Goal: Information Seeking & Learning: Find specific fact

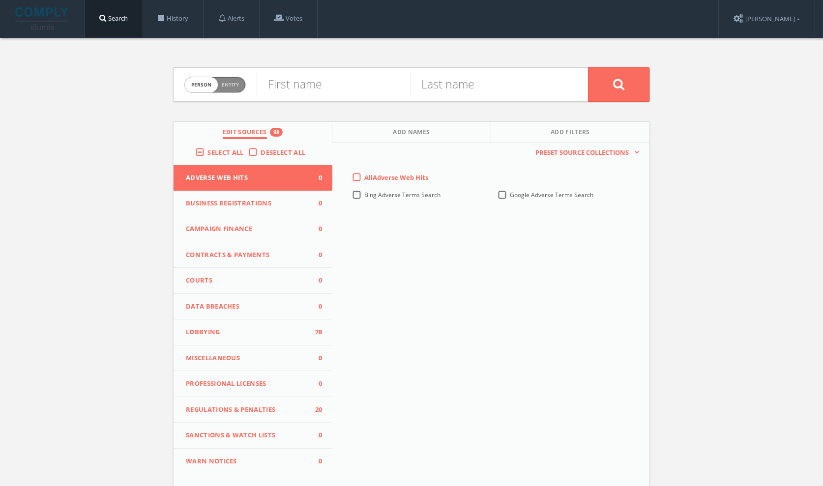
click at [261, 154] on label "Deselect All" at bounding box center [286, 153] width 50 height 10
click at [0, 0] on input "Deselect All" at bounding box center [0, 0] width 0 height 0
click at [284, 87] on input "text" at bounding box center [333, 85] width 153 height 26
type input "mark"
click at [418, 86] on input "text" at bounding box center [486, 85] width 153 height 26
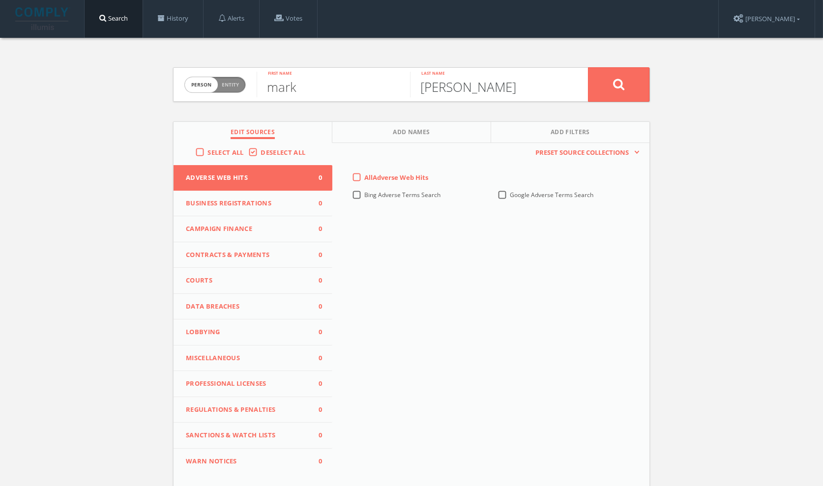
type input "earley"
click at [125, 165] on div "Person Entity person mark First name earley Last name Edit Sources Add Names Ad…" at bounding box center [411, 289] width 823 height 503
click at [202, 327] on span "Lobbying" at bounding box center [247, 332] width 122 height 10
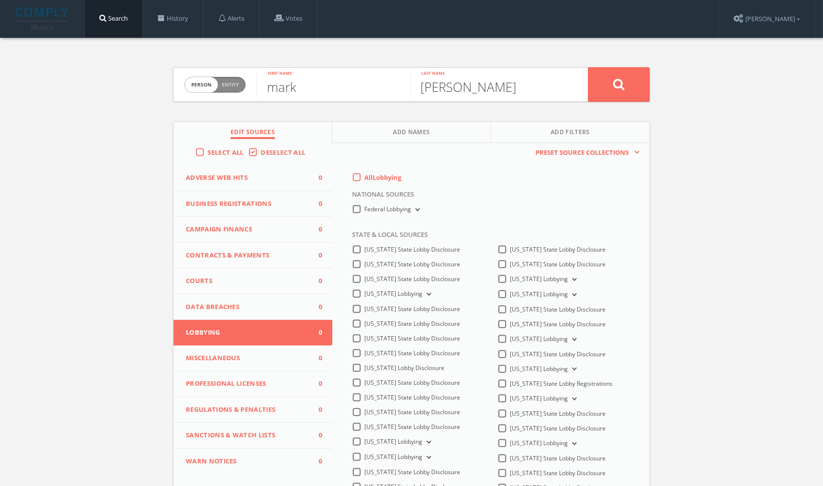
click at [364, 175] on label "All Lobbying" at bounding box center [382, 178] width 37 height 10
click at [0, 0] on input "All Lobbying" at bounding box center [0, 0] width 0 height 0
click at [630, 78] on button at bounding box center [618, 84] width 61 height 34
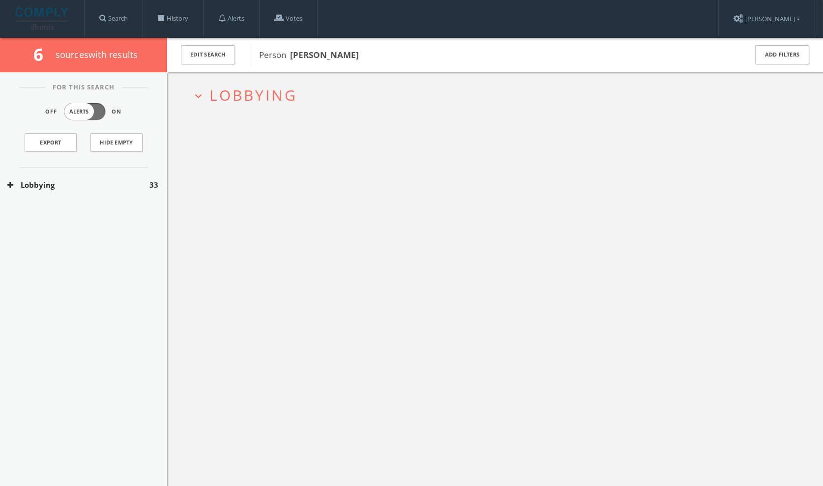
click at [33, 180] on button "Lobbying" at bounding box center [78, 184] width 142 height 11
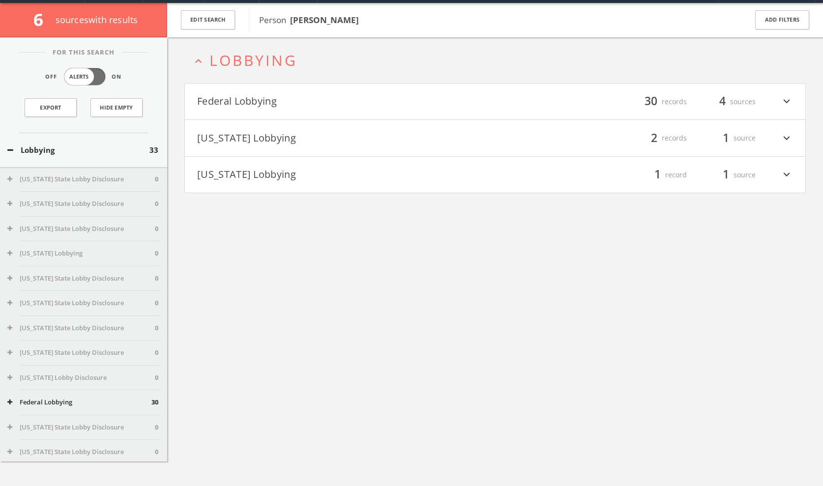
scroll to position [37, 0]
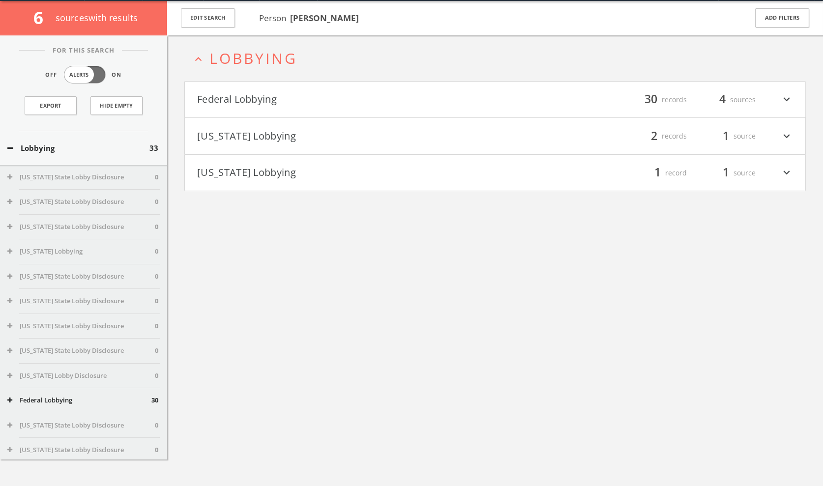
click at [225, 171] on button "[US_STATE] Lobbying" at bounding box center [346, 173] width 298 height 17
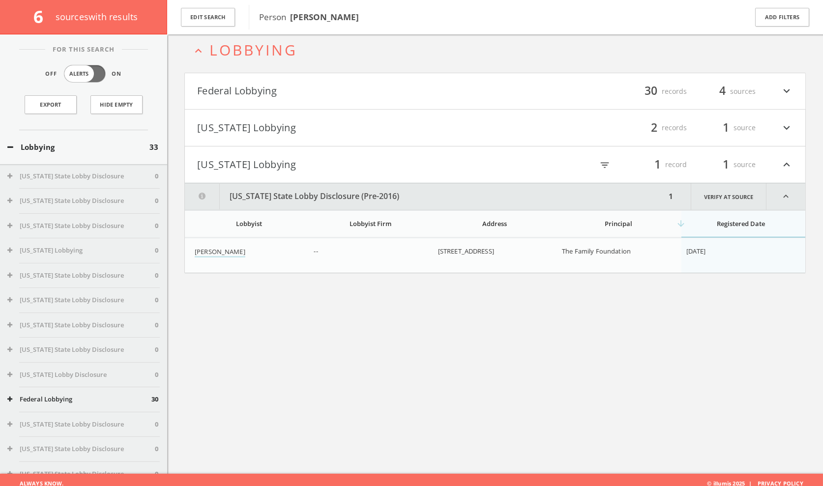
scroll to position [57, 0]
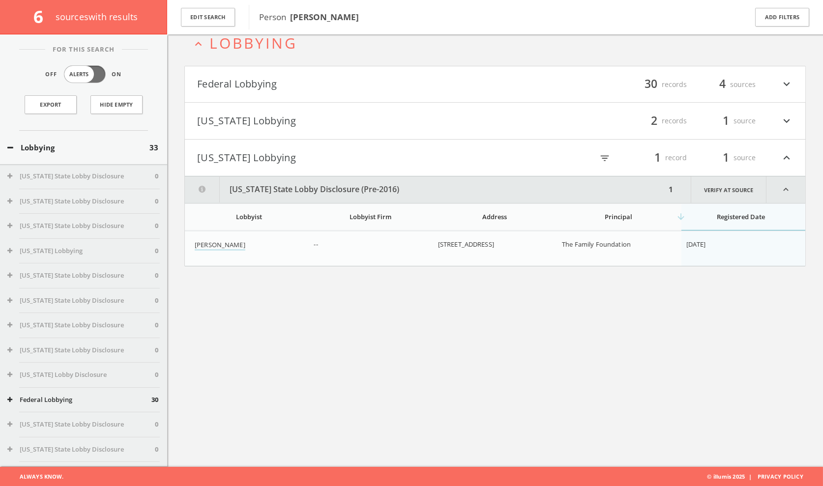
click at [705, 243] on span "[DATE]" at bounding box center [696, 244] width 20 height 9
click at [282, 86] on button "Federal Lobbying" at bounding box center [346, 84] width 298 height 17
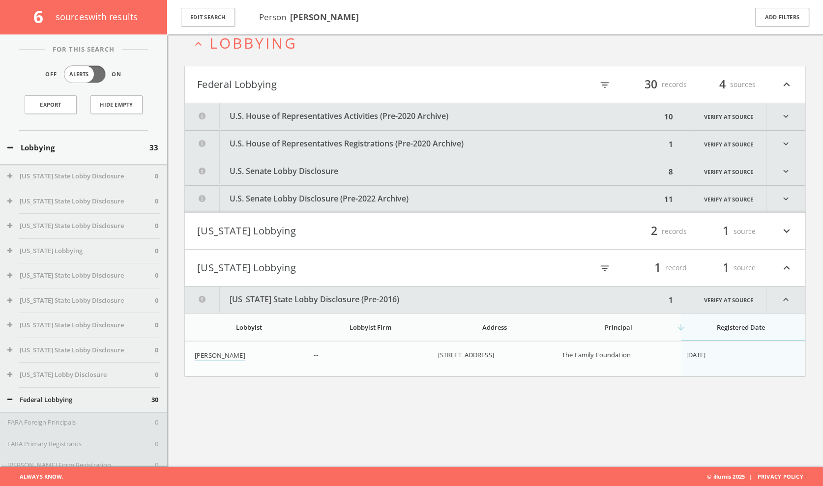
click at [306, 112] on button "U.S. House of Representatives Activities (Pre-2020 Archive)" at bounding box center [423, 116] width 476 height 27
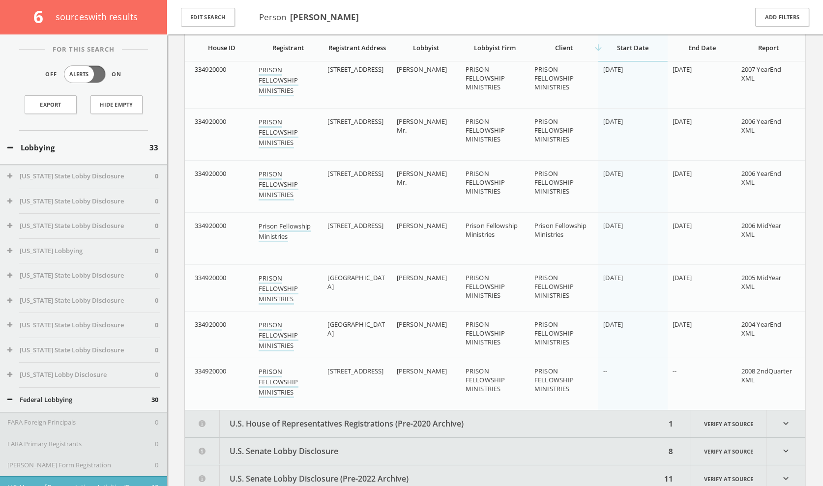
scroll to position [0, 0]
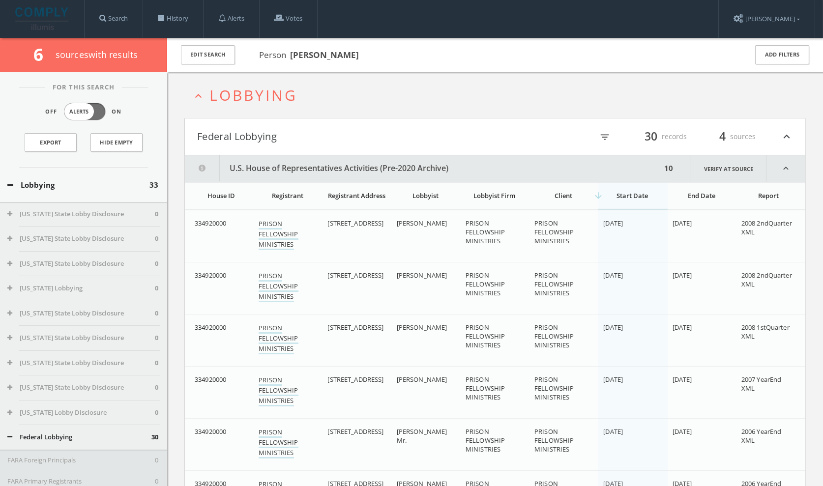
click at [783, 163] on icon "expand_less" at bounding box center [785, 168] width 39 height 27
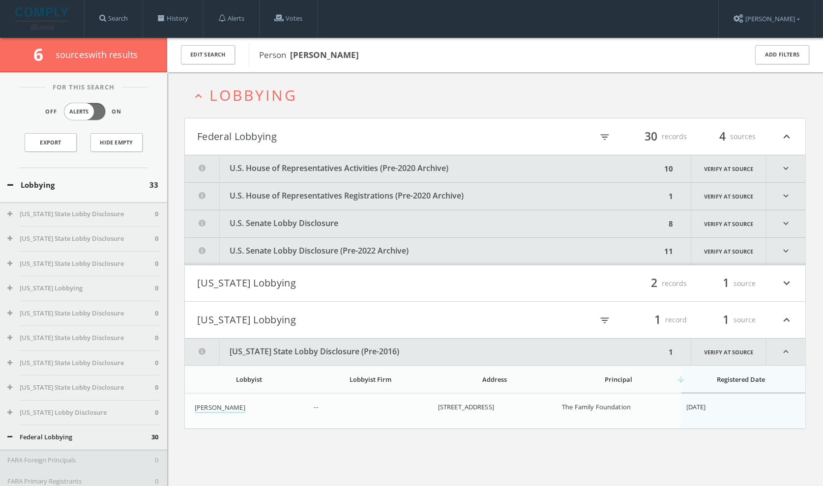
click at [436, 189] on button "U.S. House of Representatives Registrations (Pre-2020 Archive)" at bounding box center [425, 196] width 481 height 27
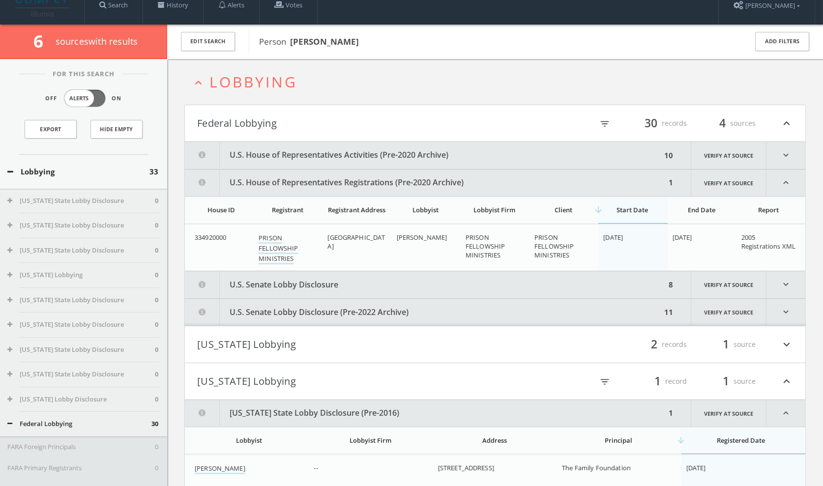
scroll to position [57, 0]
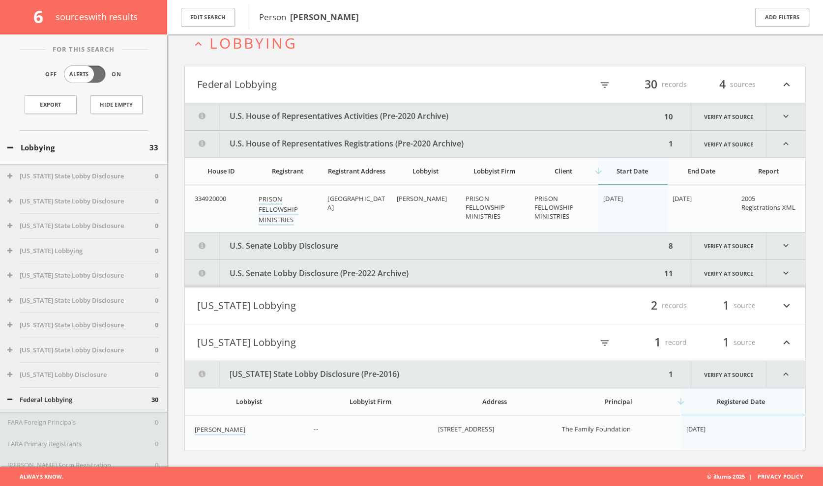
click at [787, 140] on icon "expand_less" at bounding box center [785, 144] width 39 height 27
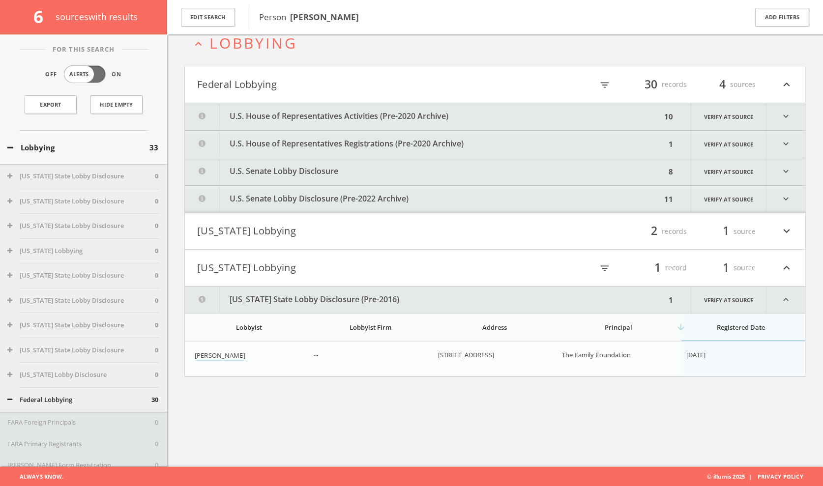
click at [782, 166] on icon "expand_more" at bounding box center [785, 171] width 39 height 27
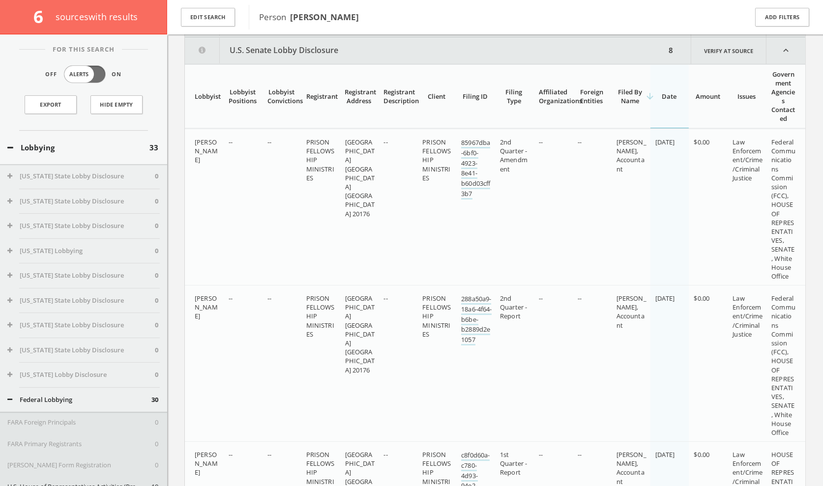
scroll to position [137, 0]
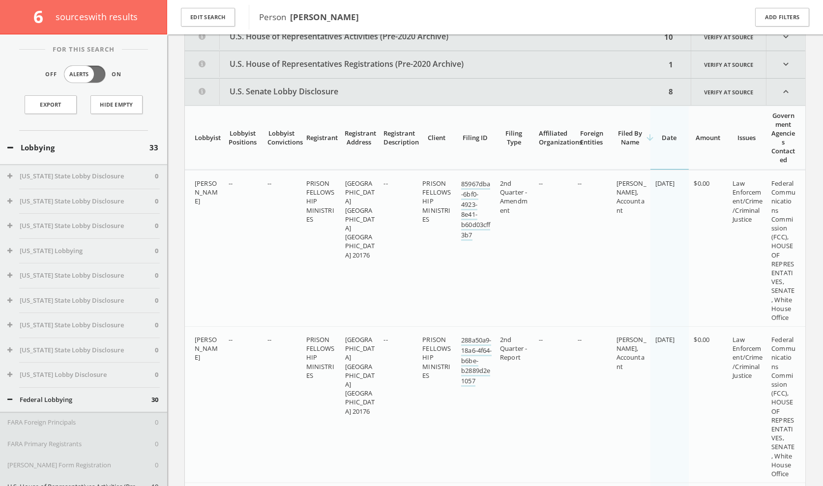
click at [789, 87] on icon "expand_less" at bounding box center [785, 92] width 39 height 27
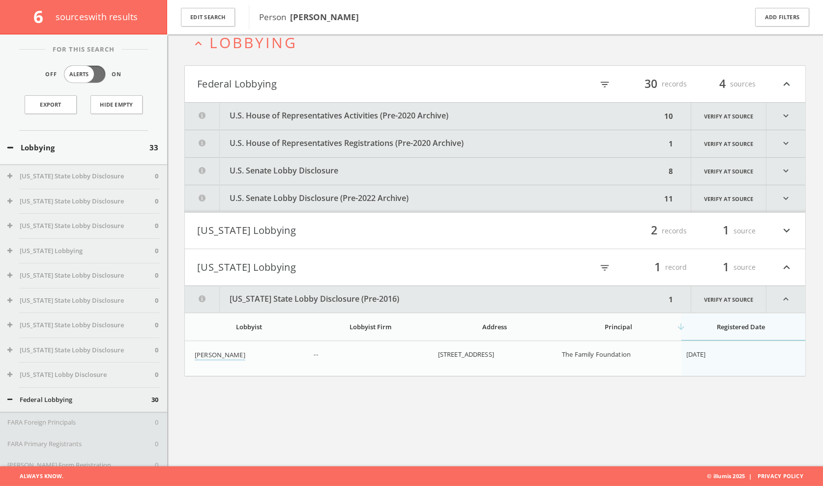
scroll to position [57, 0]
click at [785, 196] on icon "expand_more" at bounding box center [785, 199] width 39 height 27
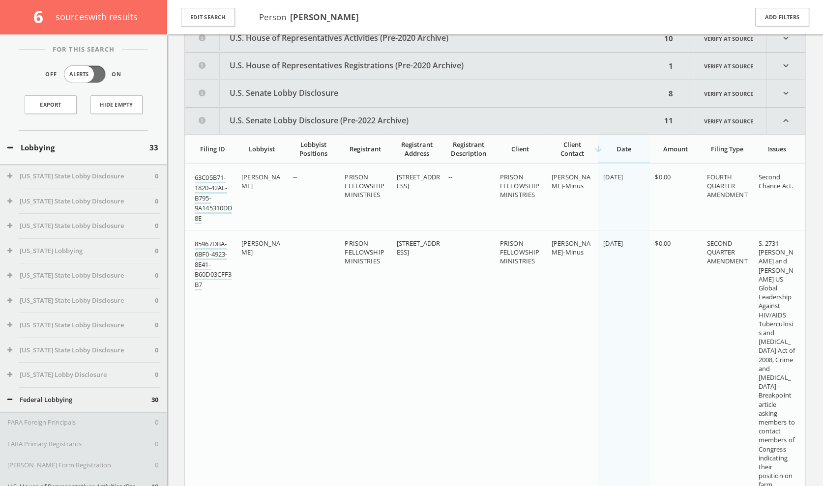
scroll to position [116, 0]
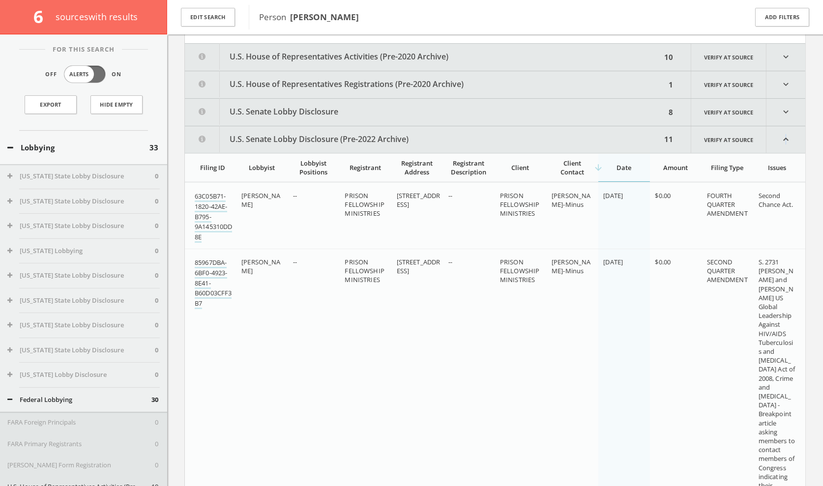
click at [785, 138] on icon "expand_less" at bounding box center [785, 139] width 39 height 27
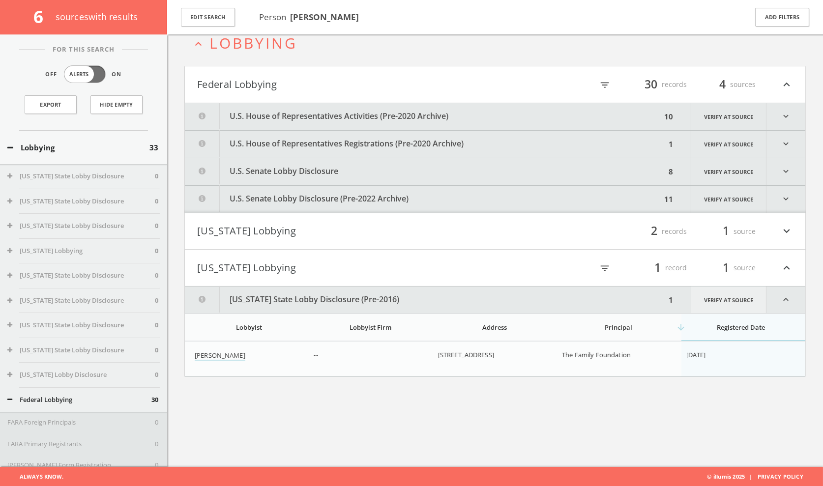
click at [728, 297] on link "Verify at source" at bounding box center [729, 300] width 76 height 27
click at [455, 359] on span "[STREET_ADDRESS]" at bounding box center [466, 354] width 56 height 9
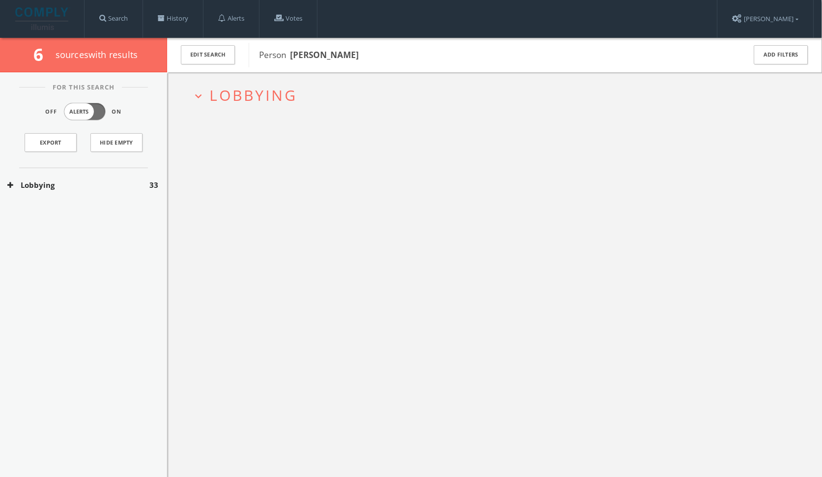
click at [35, 181] on button "Lobbying" at bounding box center [78, 184] width 142 height 11
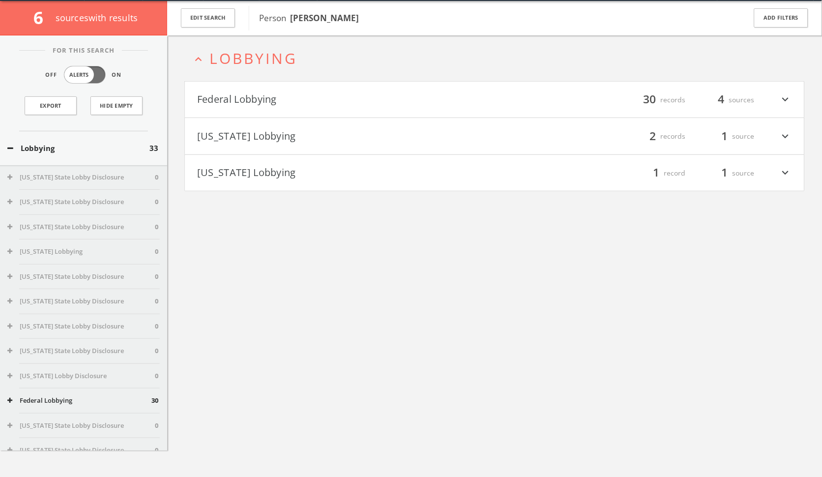
click at [224, 175] on button "[US_STATE] Lobbying" at bounding box center [345, 173] width 297 height 17
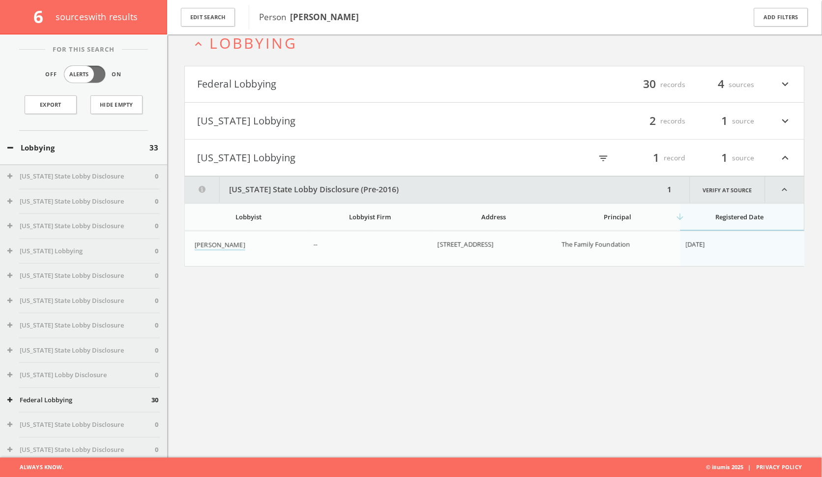
scroll to position [55, 0]
